Goal: Check status: Check status

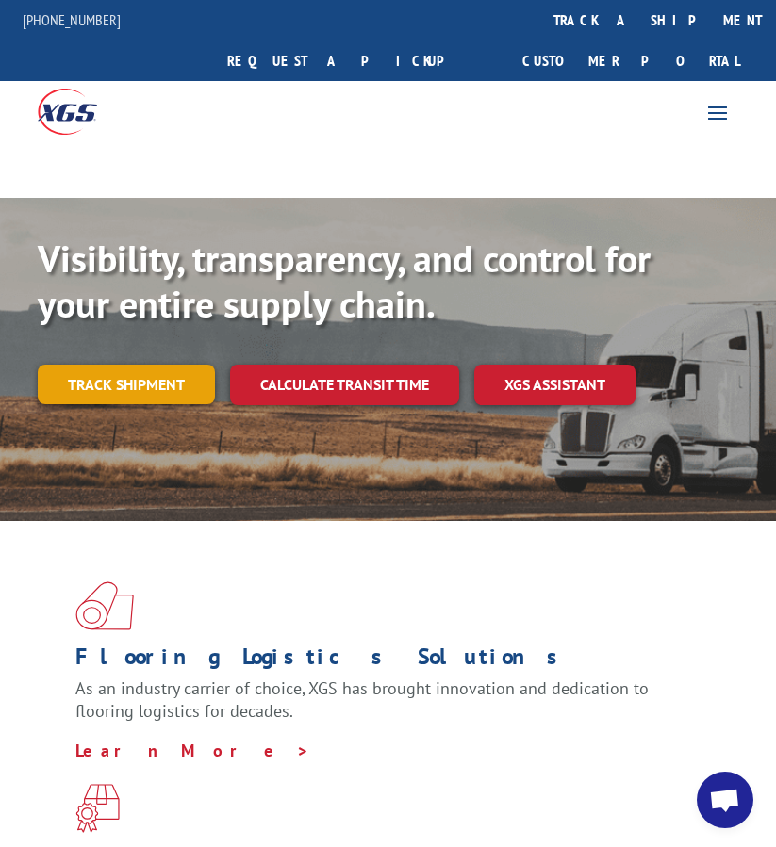
click at [161, 365] on link "Track shipment" at bounding box center [126, 385] width 177 height 40
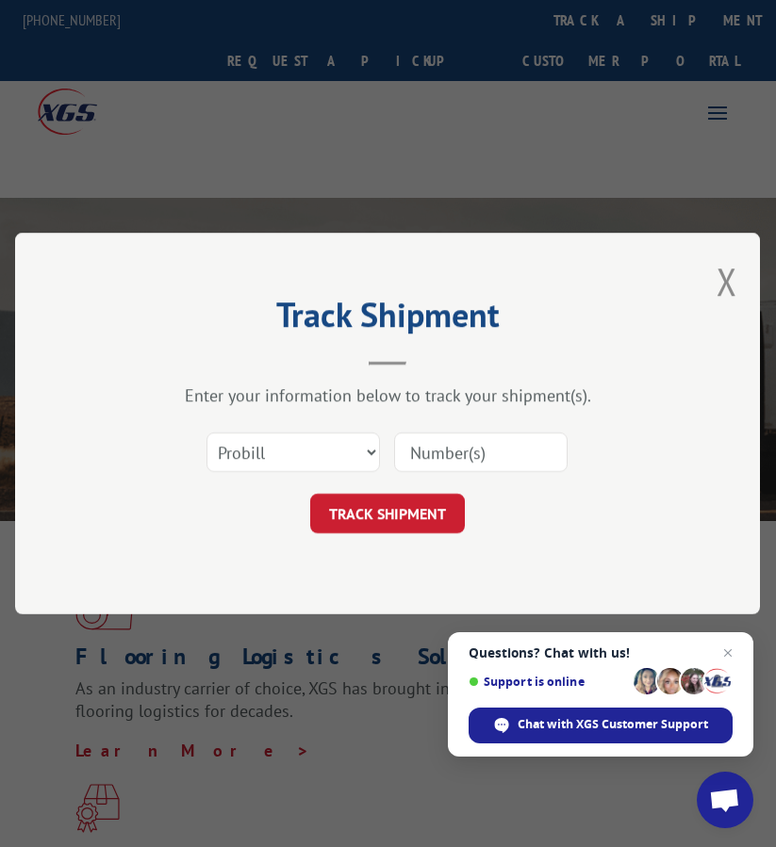
click at [491, 457] on input at bounding box center [480, 453] width 173 height 40
paste input "FPX00325426"
type input "FPX00325426"
click at [314, 452] on select "Select category... Probill BOL PO" at bounding box center [292, 453] width 173 height 40
select select "bol"
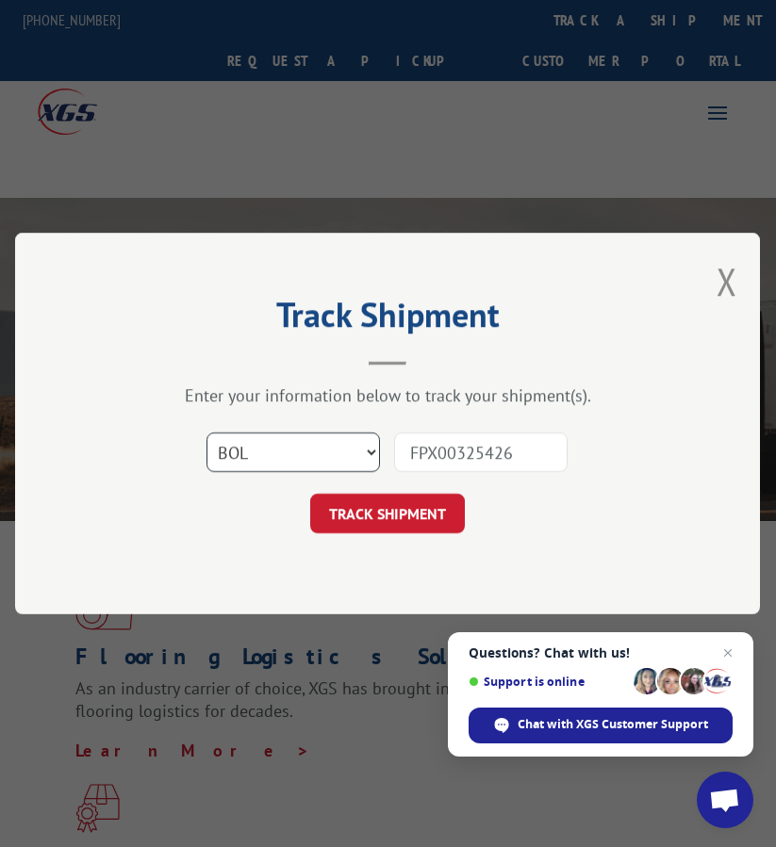
click at [206, 433] on select "Select category... Probill BOL PO" at bounding box center [292, 453] width 173 height 40
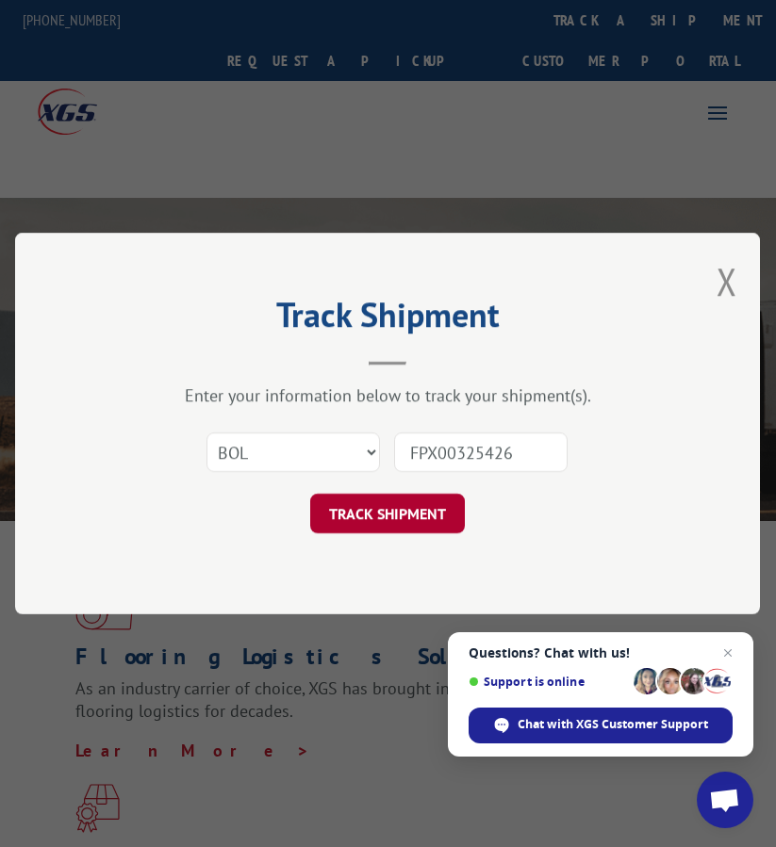
click at [399, 516] on button "TRACK SHIPMENT" at bounding box center [387, 514] width 155 height 40
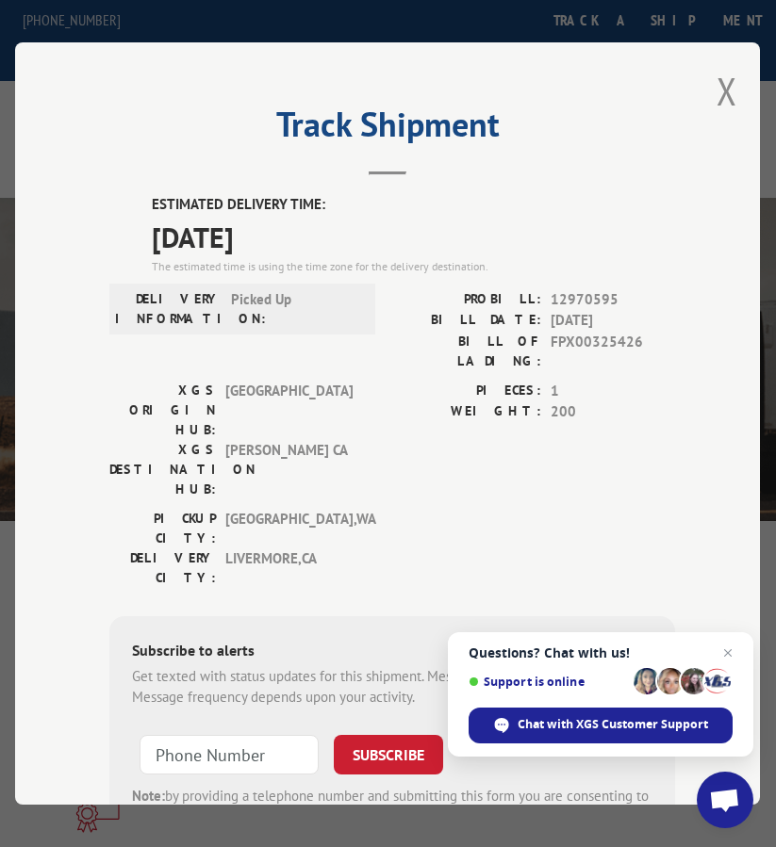
click at [587, 291] on span "12970595" at bounding box center [613, 300] width 124 height 22
copy span "12970595"
drag, startPoint x: 714, startPoint y: 82, endPoint x: 646, endPoint y: 83, distance: 68.8
click at [716, 82] on button "Close modal" at bounding box center [726, 91] width 21 height 50
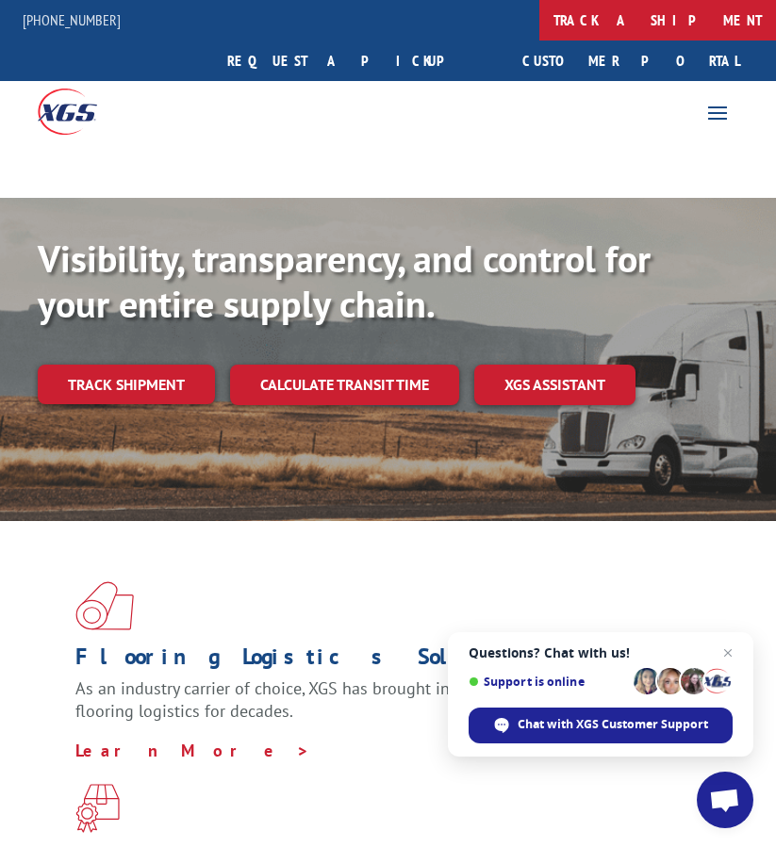
click at [539, 25] on link "track a shipment" at bounding box center [657, 20] width 237 height 41
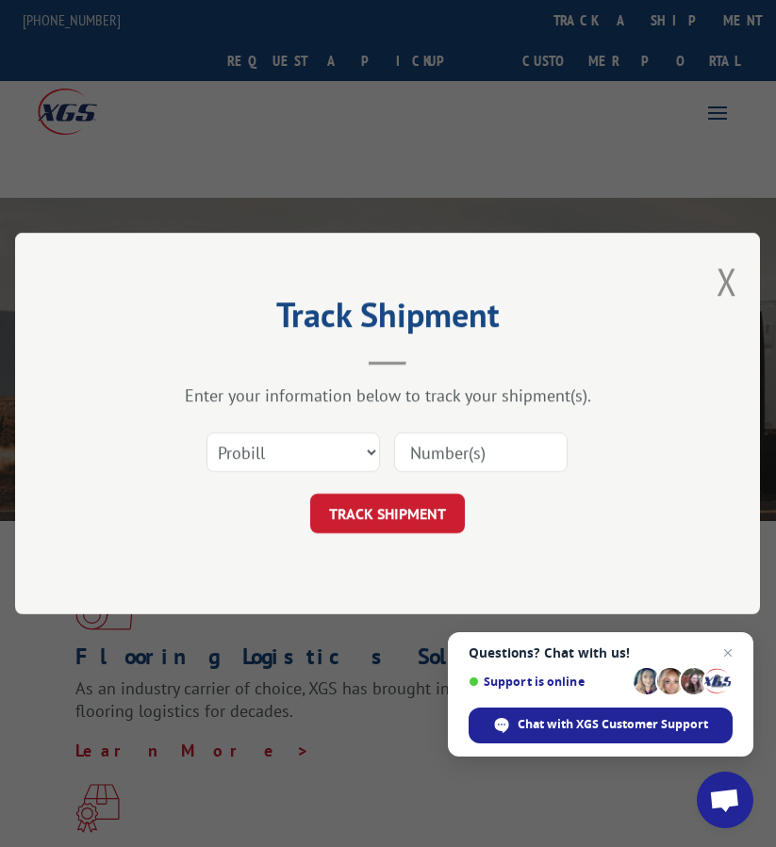
click at [422, 456] on input at bounding box center [480, 453] width 173 height 40
paste input "FPA01221214"
type input "FPA01221214"
click at [285, 441] on select "Select category... Probill BOL PO" at bounding box center [292, 453] width 173 height 40
select select "bol"
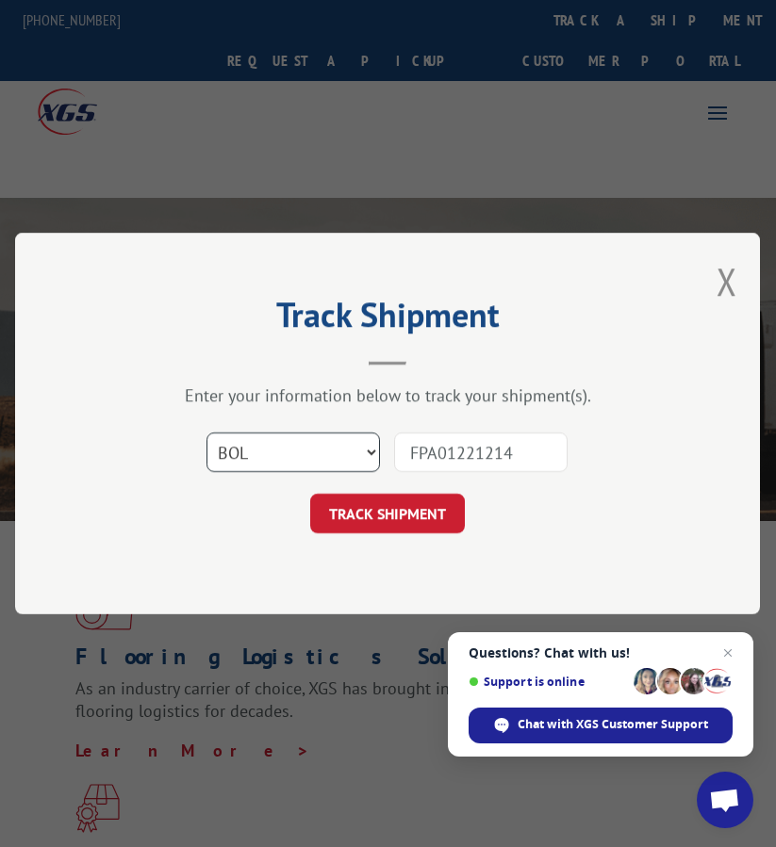
click at [206, 433] on select "Select category... Probill BOL PO" at bounding box center [292, 453] width 173 height 40
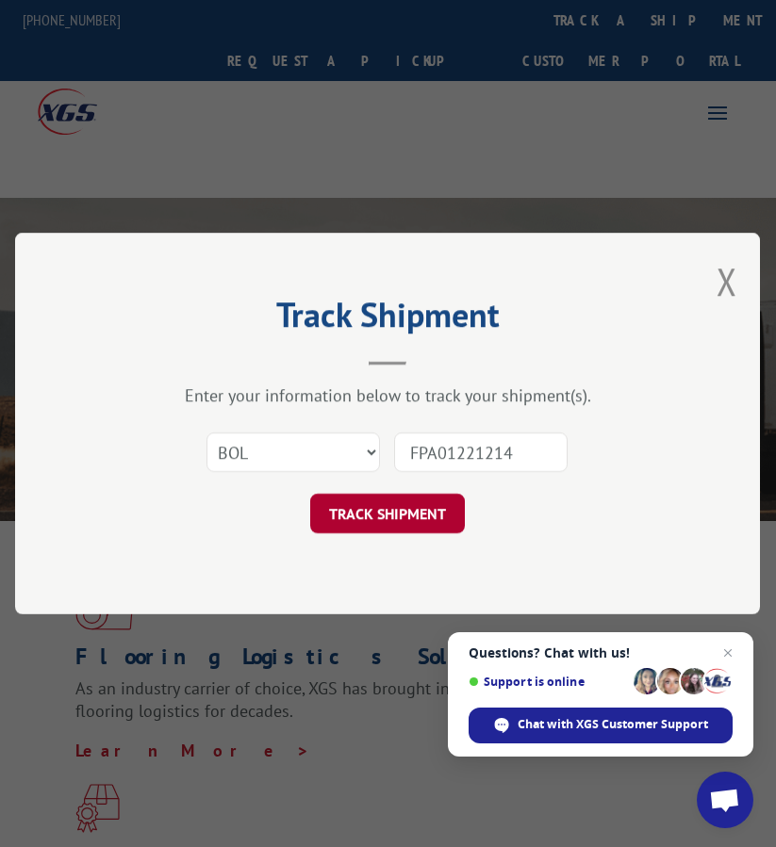
click at [354, 522] on button "TRACK SHIPMENT" at bounding box center [387, 514] width 155 height 40
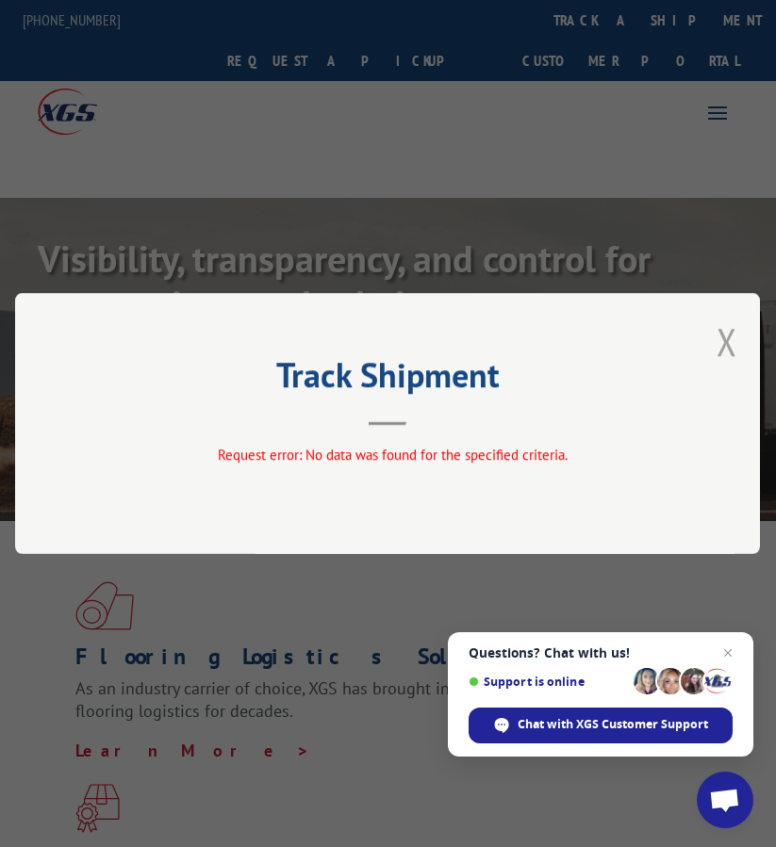
click at [731, 337] on button "Close modal" at bounding box center [726, 342] width 21 height 50
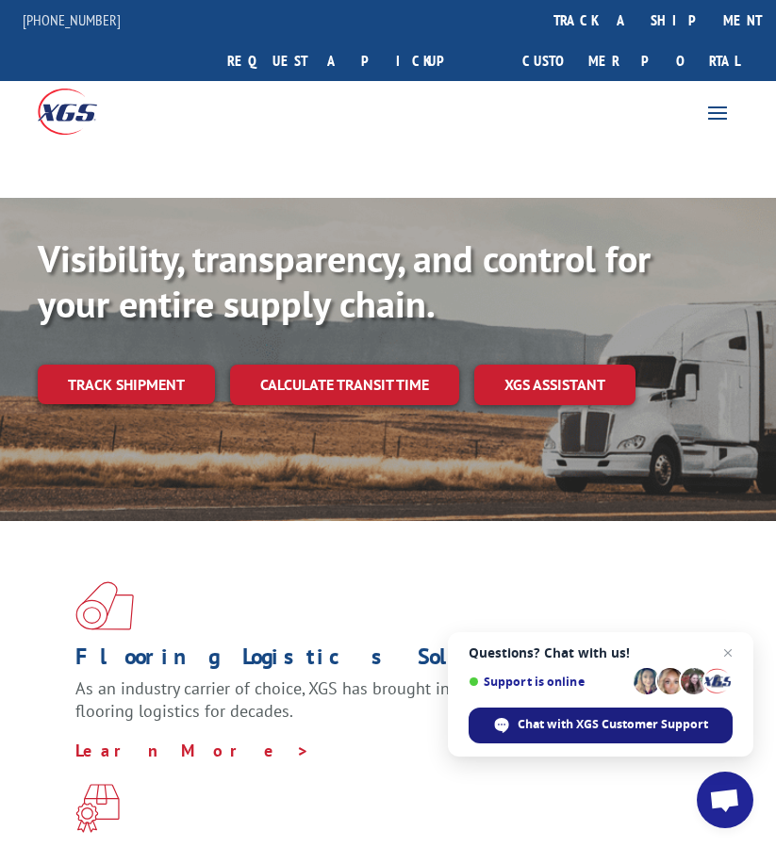
click at [602, 726] on span "Chat with XGS Customer Support" at bounding box center [612, 724] width 190 height 17
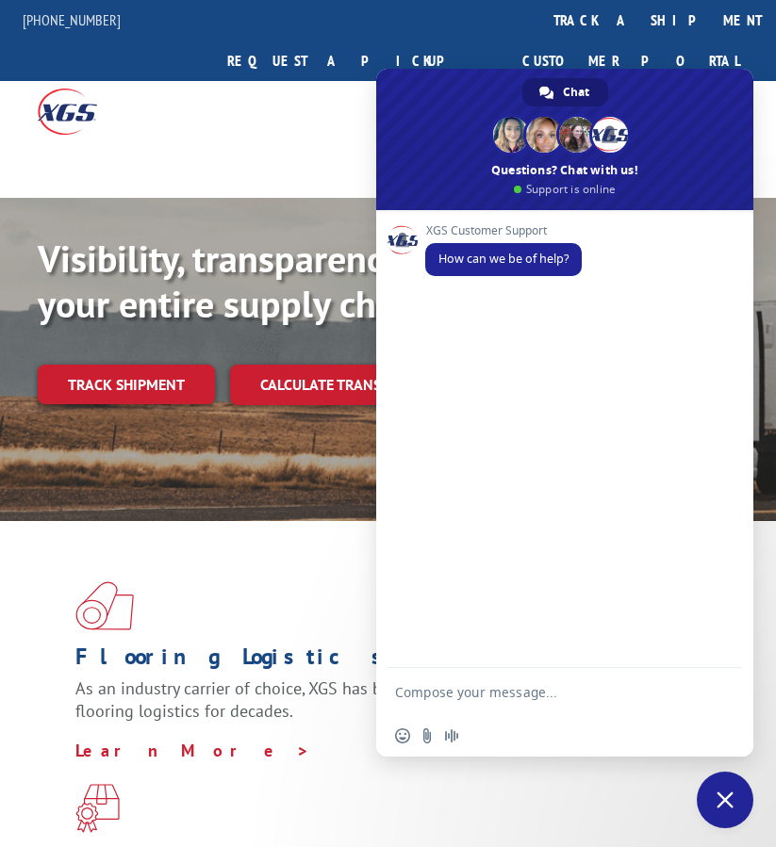
click at [713, 797] on span "Close chat" at bounding box center [724, 800] width 57 height 57
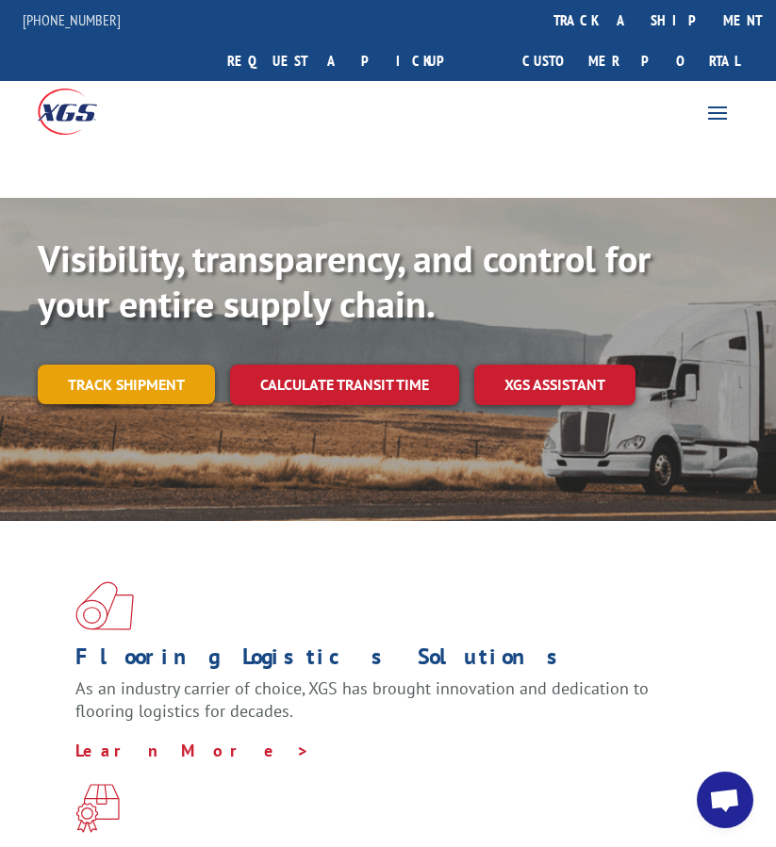
click at [171, 365] on link "Track shipment" at bounding box center [126, 385] width 177 height 40
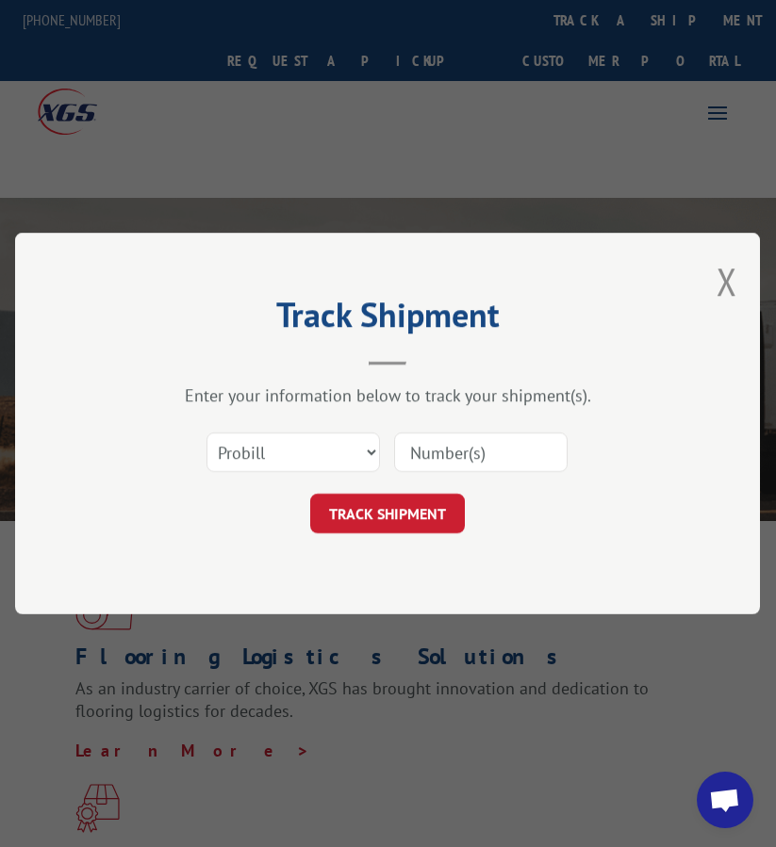
click at [423, 453] on input at bounding box center [480, 453] width 173 height 40
paste input "FPX00325854"
type input "FPX00325854"
click at [355, 453] on select "Select category... Probill BOL PO" at bounding box center [292, 453] width 173 height 40
select select "bol"
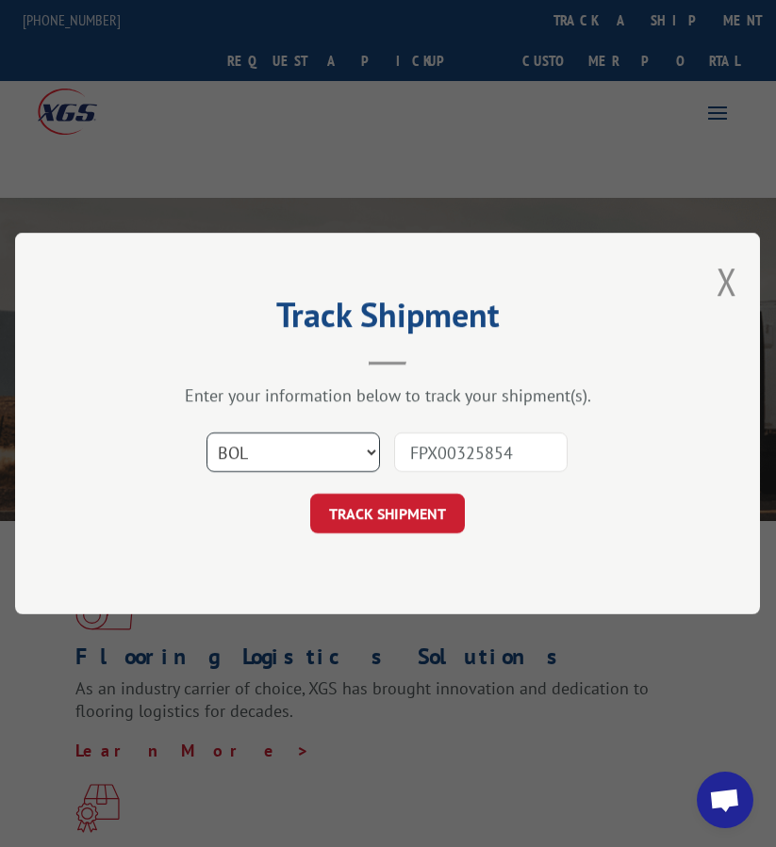
click at [206, 433] on select "Select category... Probill BOL PO" at bounding box center [292, 453] width 173 height 40
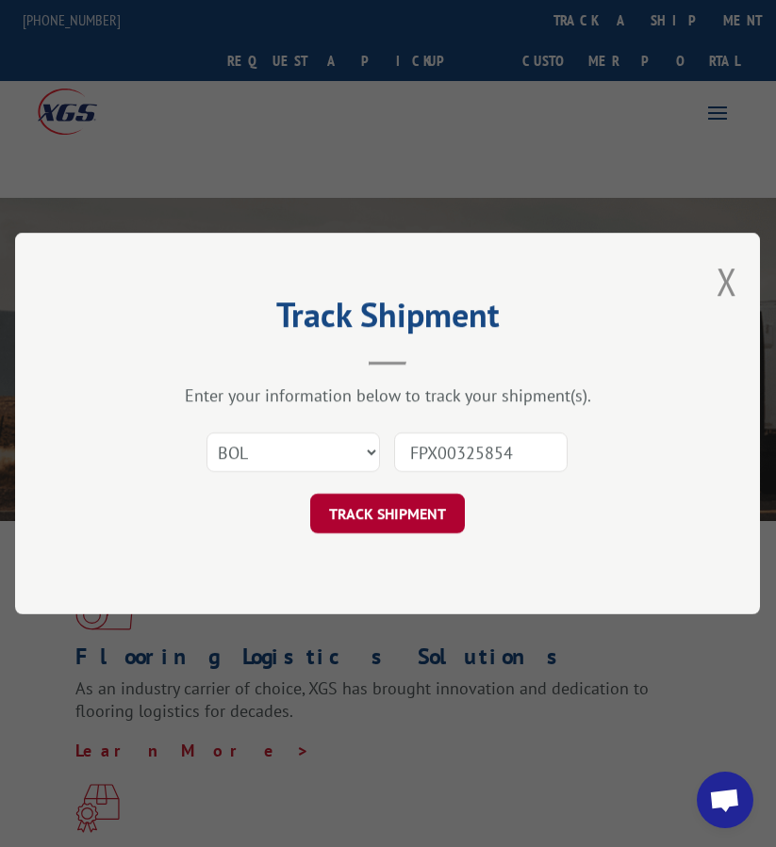
click at [379, 519] on button "TRACK SHIPMENT" at bounding box center [387, 514] width 155 height 40
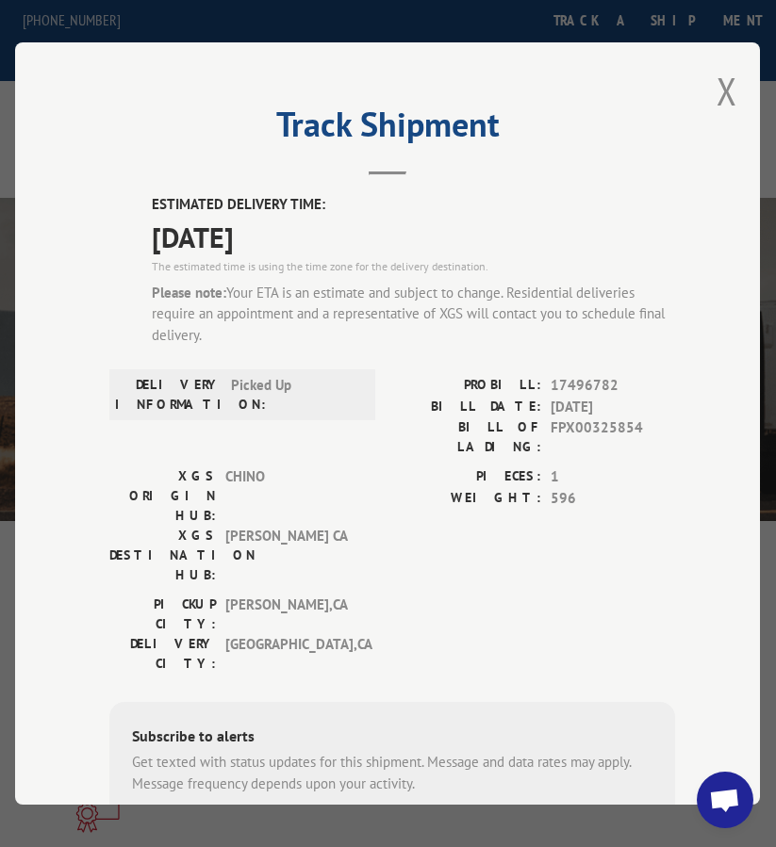
click at [568, 375] on span "17496782" at bounding box center [613, 386] width 124 height 22
copy span "17496782"
click at [704, 85] on div "Track Shipment ESTIMATED DELIVERY TIME: [DATE] The estimated time is using the …" at bounding box center [387, 423] width 745 height 762
click at [716, 81] on button "Close modal" at bounding box center [726, 91] width 21 height 50
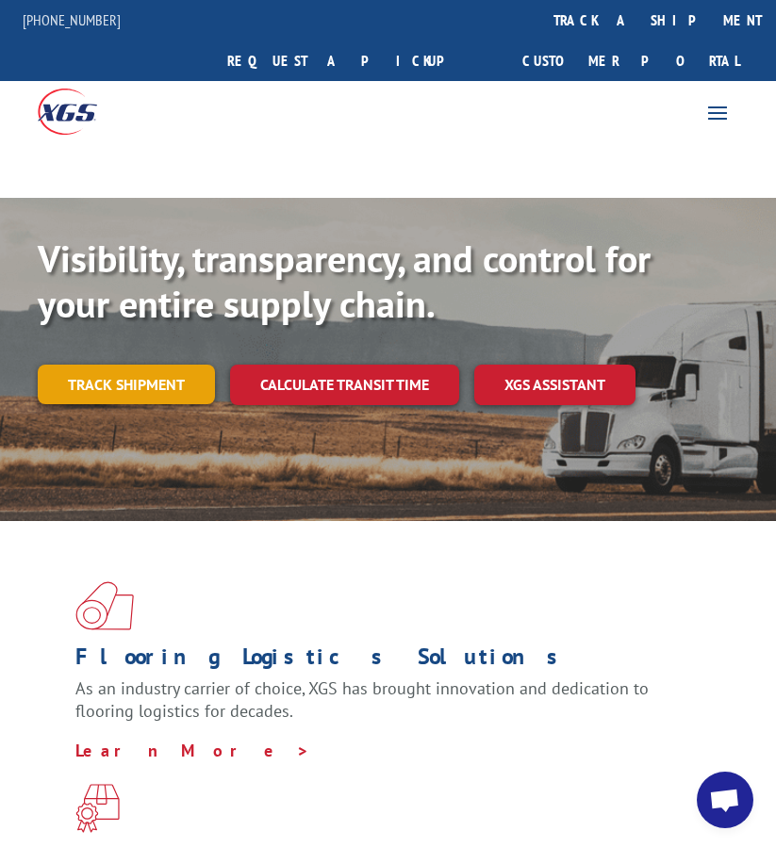
click at [159, 365] on link "Track shipment" at bounding box center [126, 385] width 177 height 40
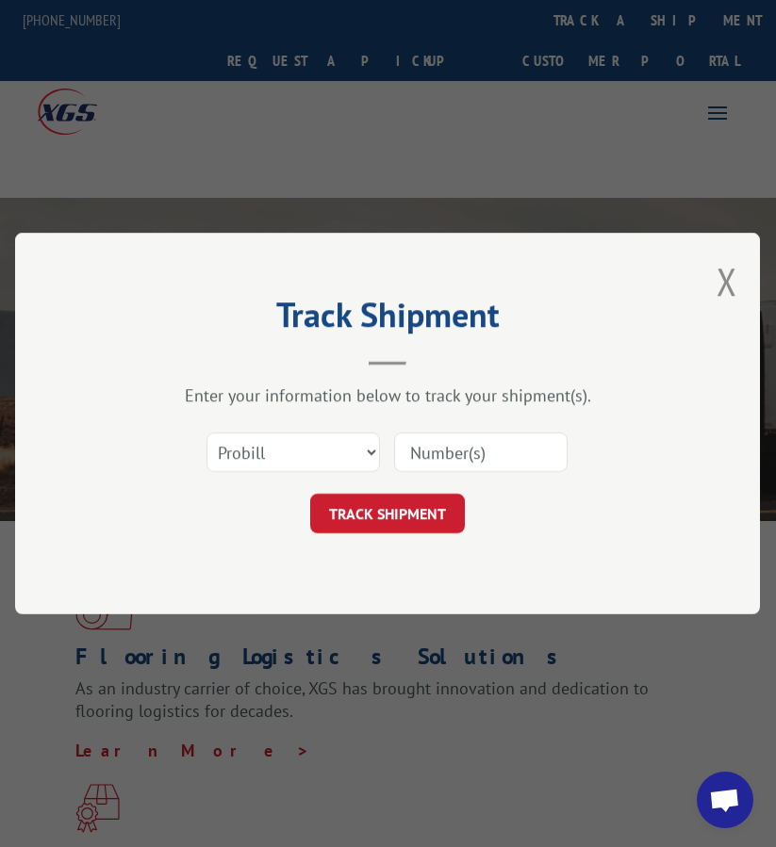
click at [459, 446] on input at bounding box center [480, 453] width 173 height 40
paste input "FPX00325901"
type input "FPX00325901"
click at [332, 455] on select "Select category... Probill BOL PO" at bounding box center [292, 453] width 173 height 40
select select "bol"
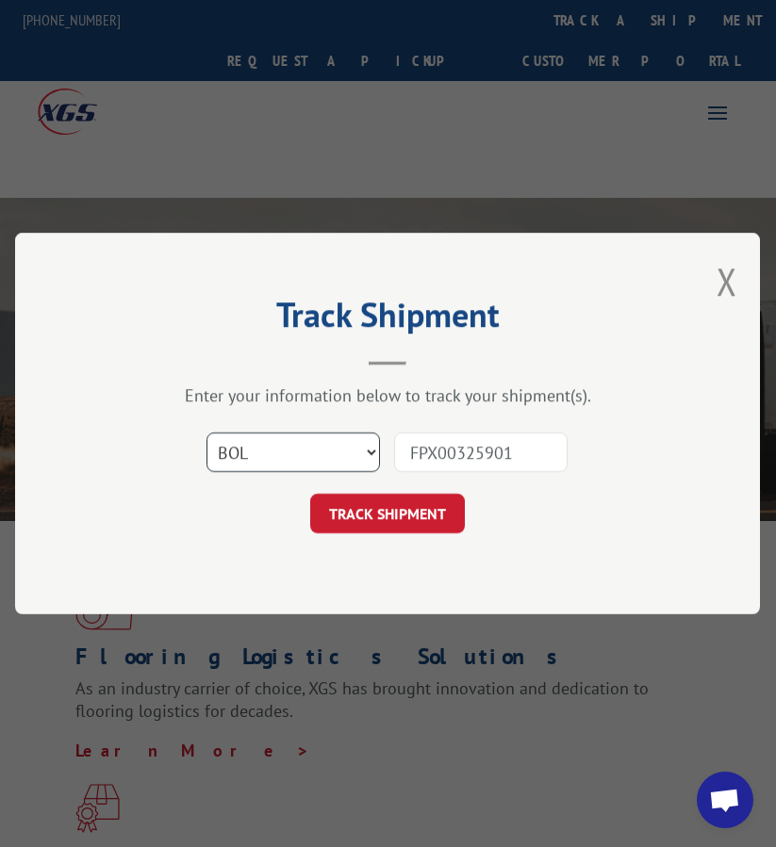
click at [206, 433] on select "Select category... Probill BOL PO" at bounding box center [292, 453] width 173 height 40
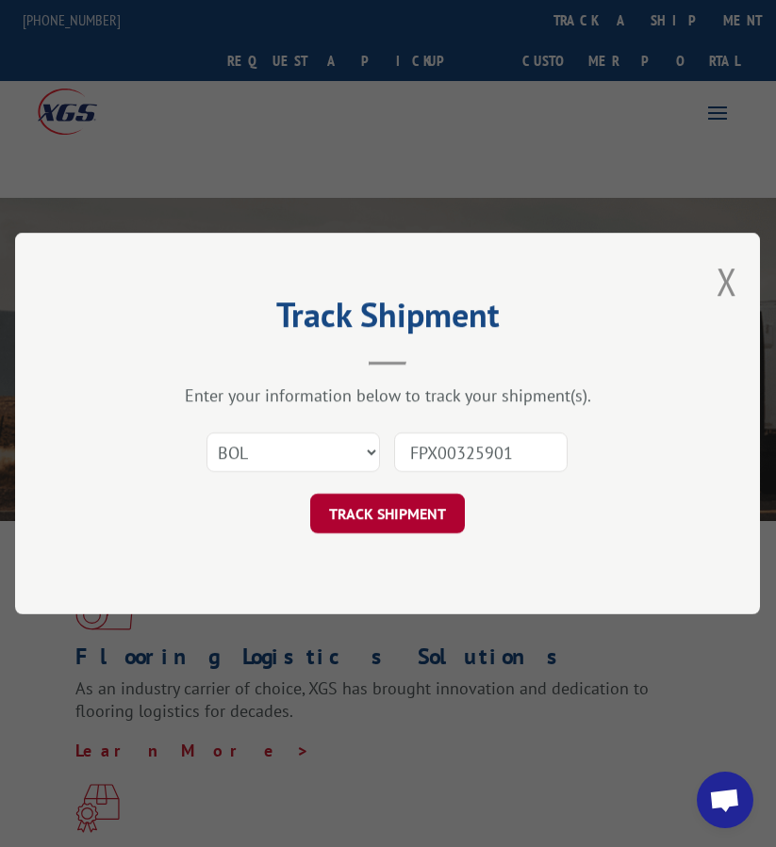
click at [363, 516] on button "TRACK SHIPMENT" at bounding box center [387, 514] width 155 height 40
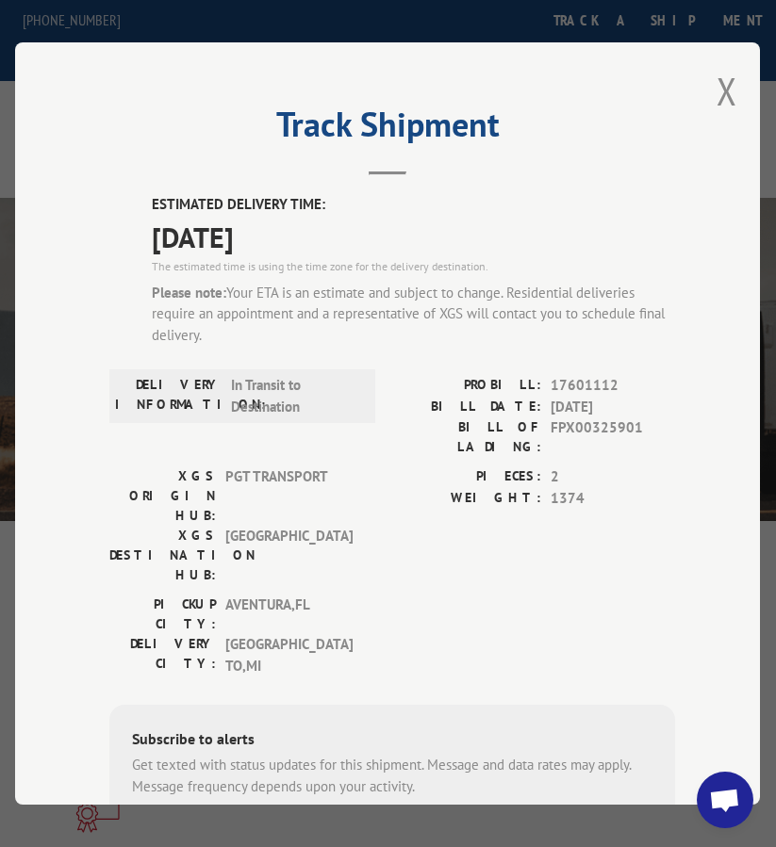
click at [587, 375] on span "17601112" at bounding box center [613, 386] width 124 height 22
copy span "17601112"
click at [726, 86] on button "Close modal" at bounding box center [726, 91] width 21 height 50
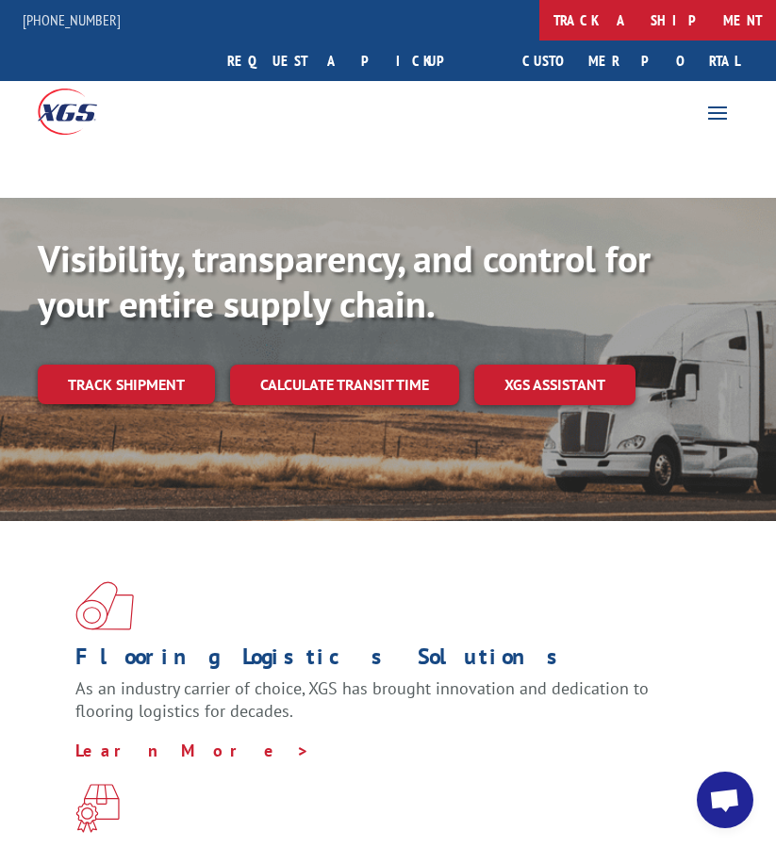
click at [539, 33] on link "track a shipment" at bounding box center [657, 20] width 237 height 41
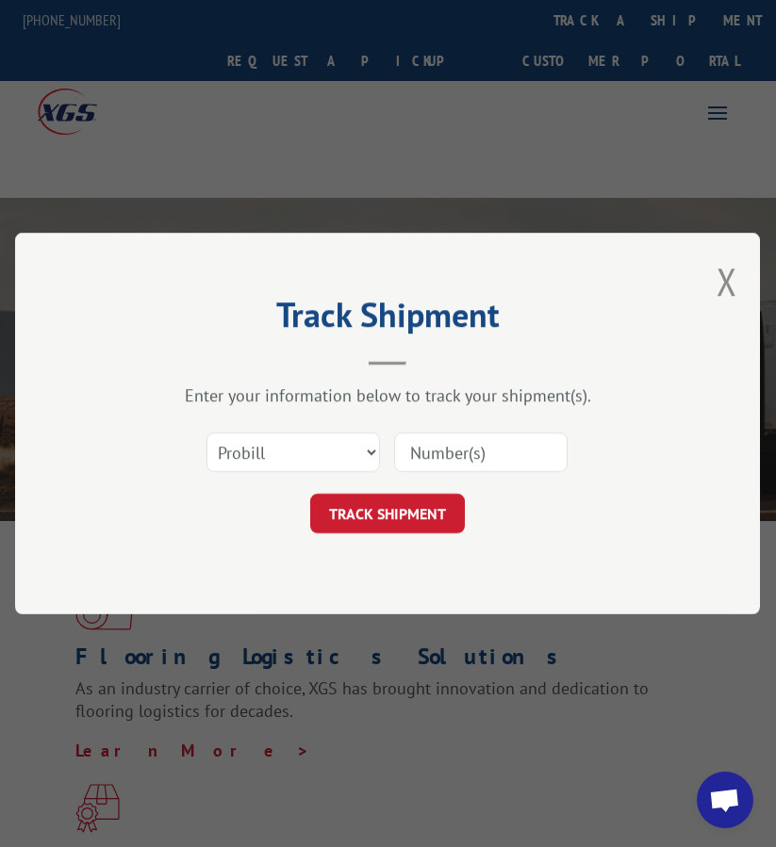
click at [442, 452] on input at bounding box center [480, 453] width 173 height 40
paste input "FPX00326239"
type input "FPX00326239"
click at [341, 463] on select "Select category... Probill BOL PO" at bounding box center [292, 453] width 173 height 40
select select "bol"
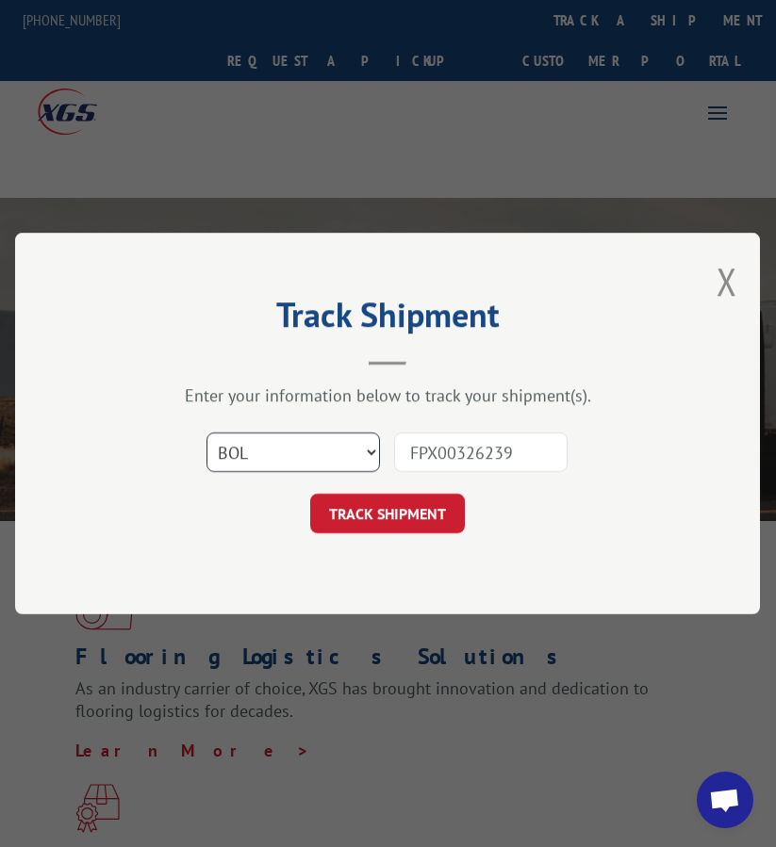
click at [206, 433] on select "Select category... Probill BOL PO" at bounding box center [292, 453] width 173 height 40
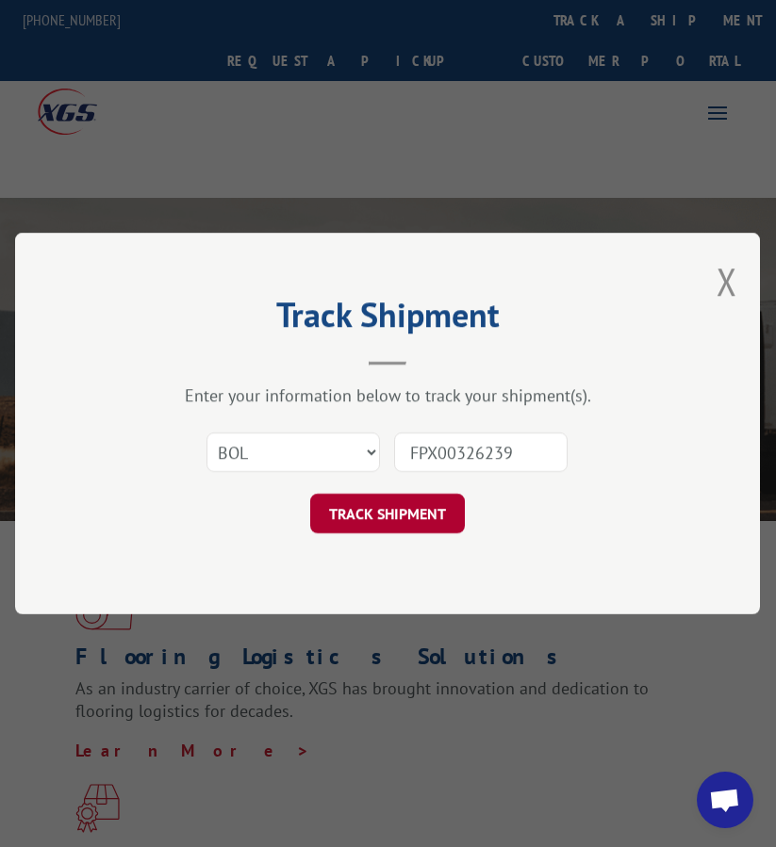
click at [392, 516] on button "TRACK SHIPMENT" at bounding box center [387, 514] width 155 height 40
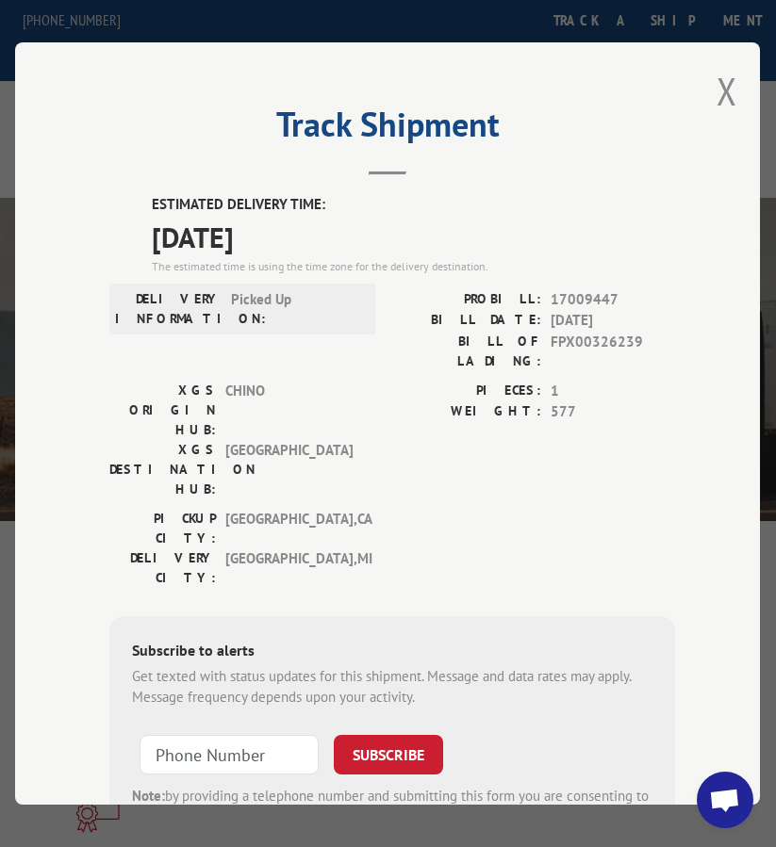
click at [577, 289] on span "17009447" at bounding box center [613, 300] width 124 height 22
copy span "17009447"
click at [728, 95] on button "Close modal" at bounding box center [726, 91] width 21 height 50
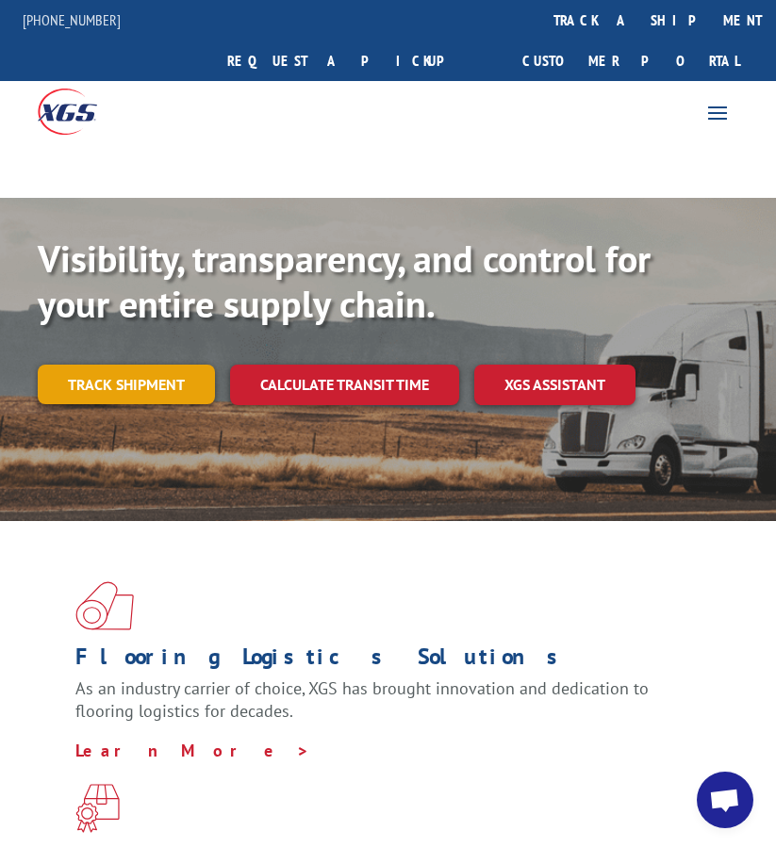
click at [145, 365] on link "Track shipment" at bounding box center [126, 385] width 177 height 40
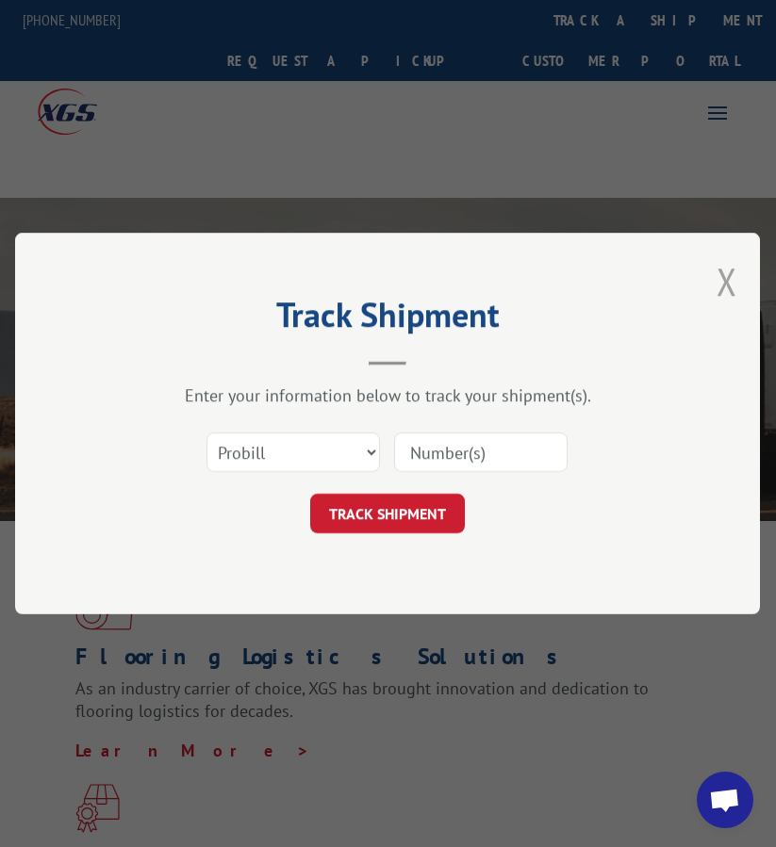
click at [729, 285] on button "Close modal" at bounding box center [726, 281] width 21 height 50
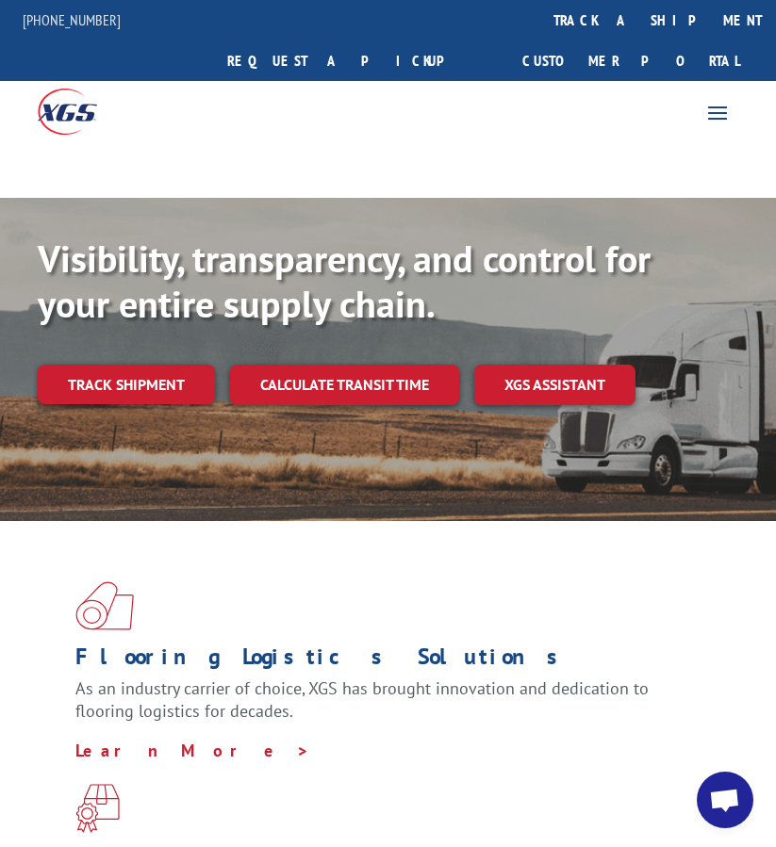
click at [730, 804] on span "Open chat" at bounding box center [724, 802] width 31 height 26
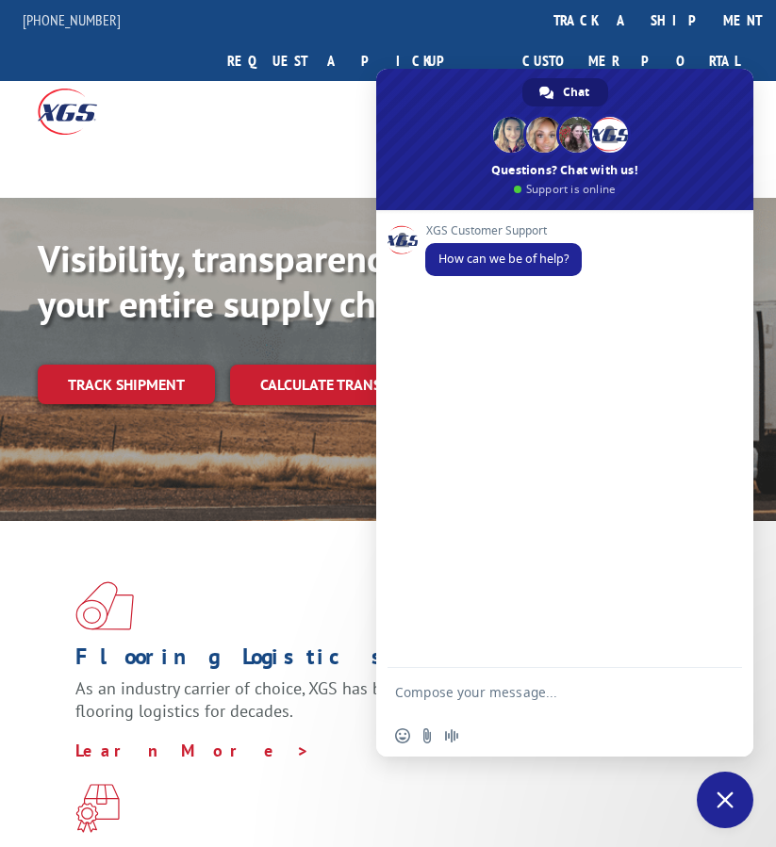
click at [542, 696] on textarea "Compose your message..." at bounding box center [546, 691] width 302 height 47
paste textarea "i just need to know if this shipment was picked up"
type textarea "i just need to know if this shipment was picked up"
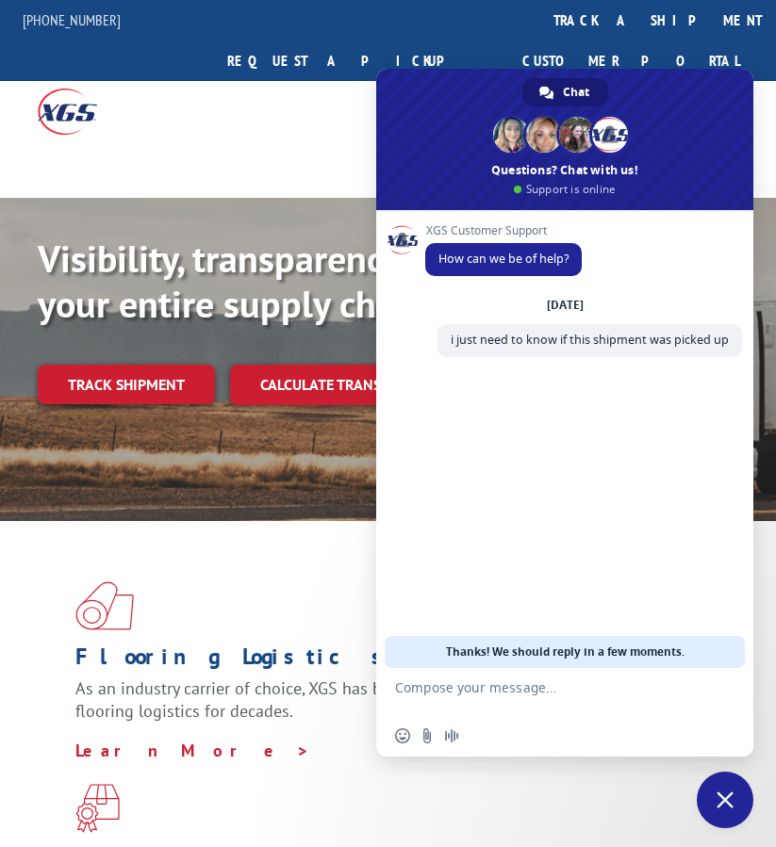
click at [537, 691] on textarea "Compose your message..." at bounding box center [546, 691] width 302 height 47
paste textarea "PU00064355"
type textarea "PU00064355"
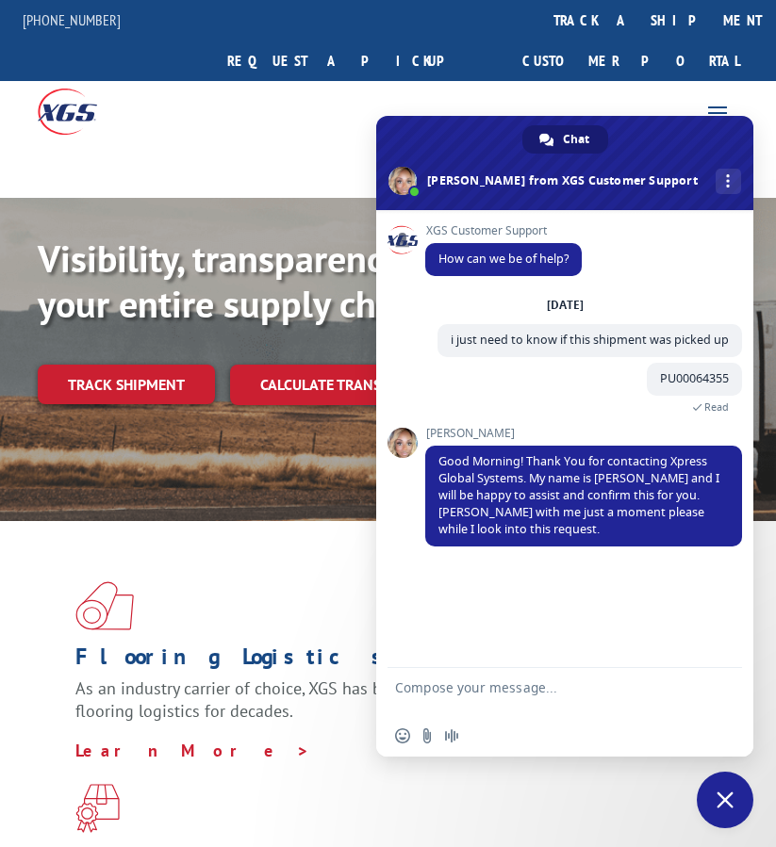
click at [520, 687] on textarea "Compose your message..." at bounding box center [546, 691] width 302 height 47
click at [521, 695] on textarea "Compose your message..." at bounding box center [546, 691] width 302 height 47
type textarea "thanks"
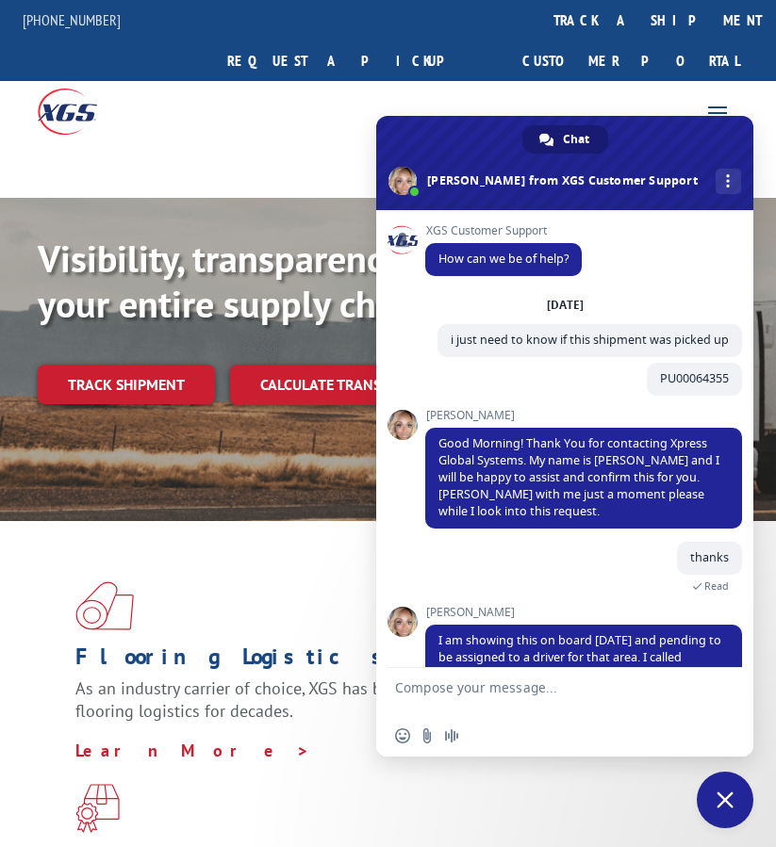
scroll to position [78, 0]
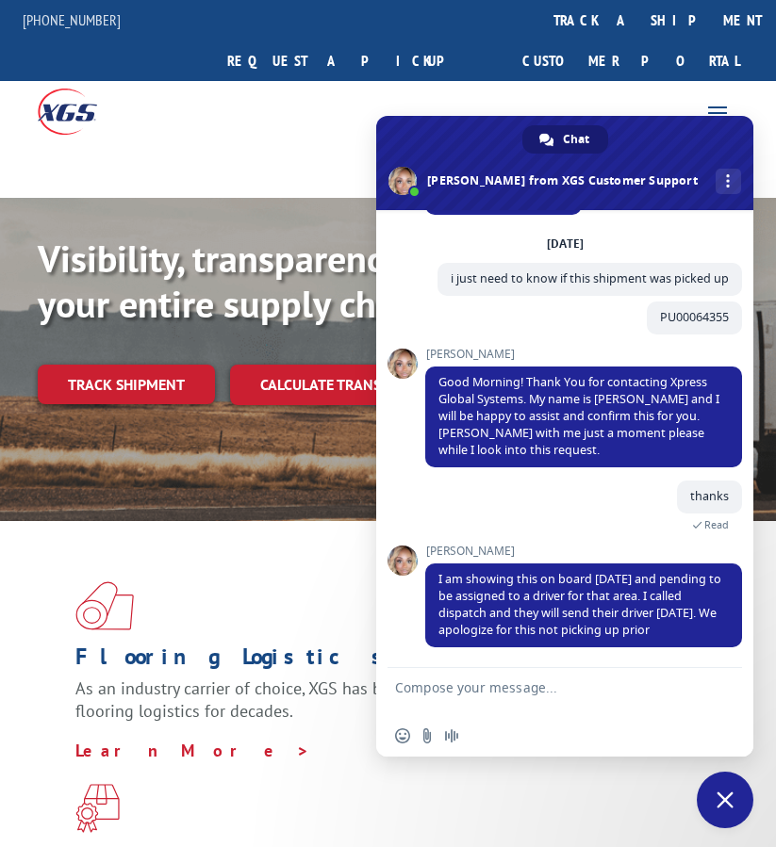
click at [539, 706] on textarea "Compose your message..." at bounding box center [546, 691] width 302 height 47
paste textarea "thank you very much for your help, have a good day."
type textarea "thank you very much for your help, have a good day."
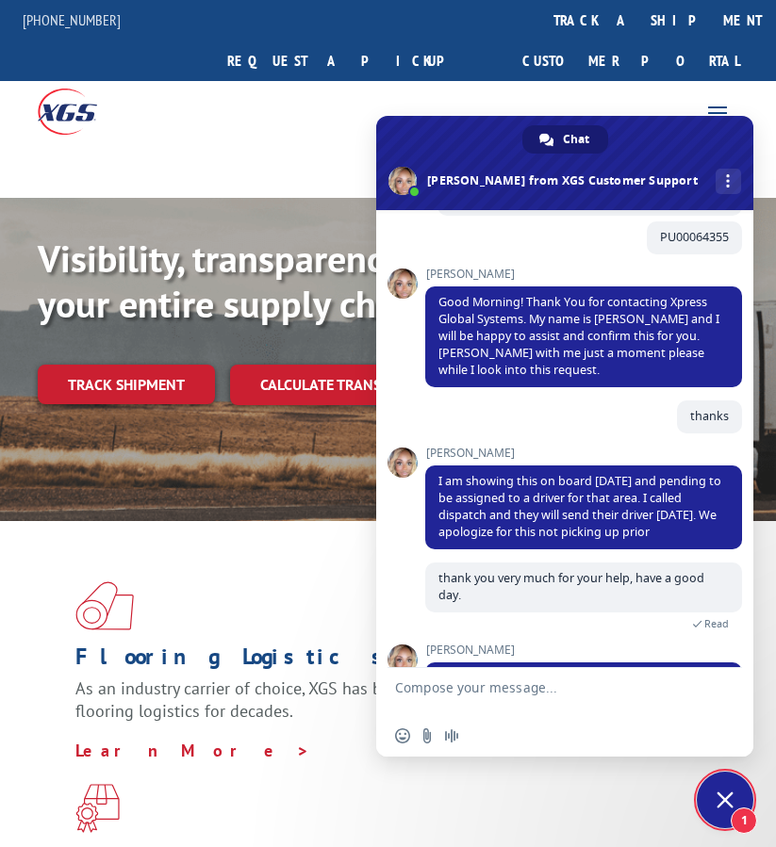
scroll to position [331, 0]
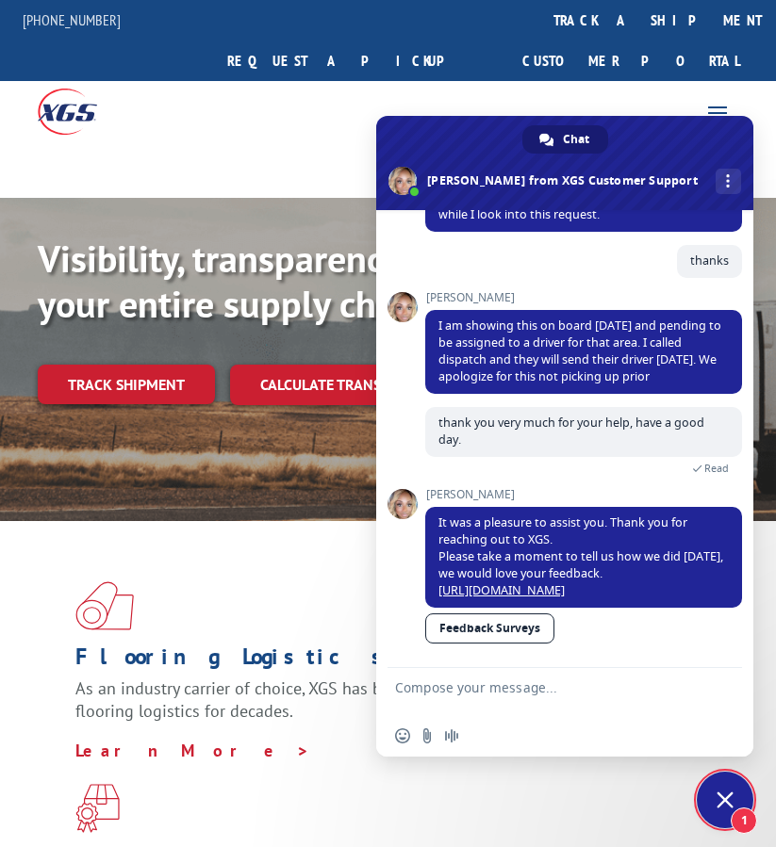
click at [735, 784] on span "1" at bounding box center [724, 800] width 57 height 57
